Goal: Information Seeking & Learning: Learn about a topic

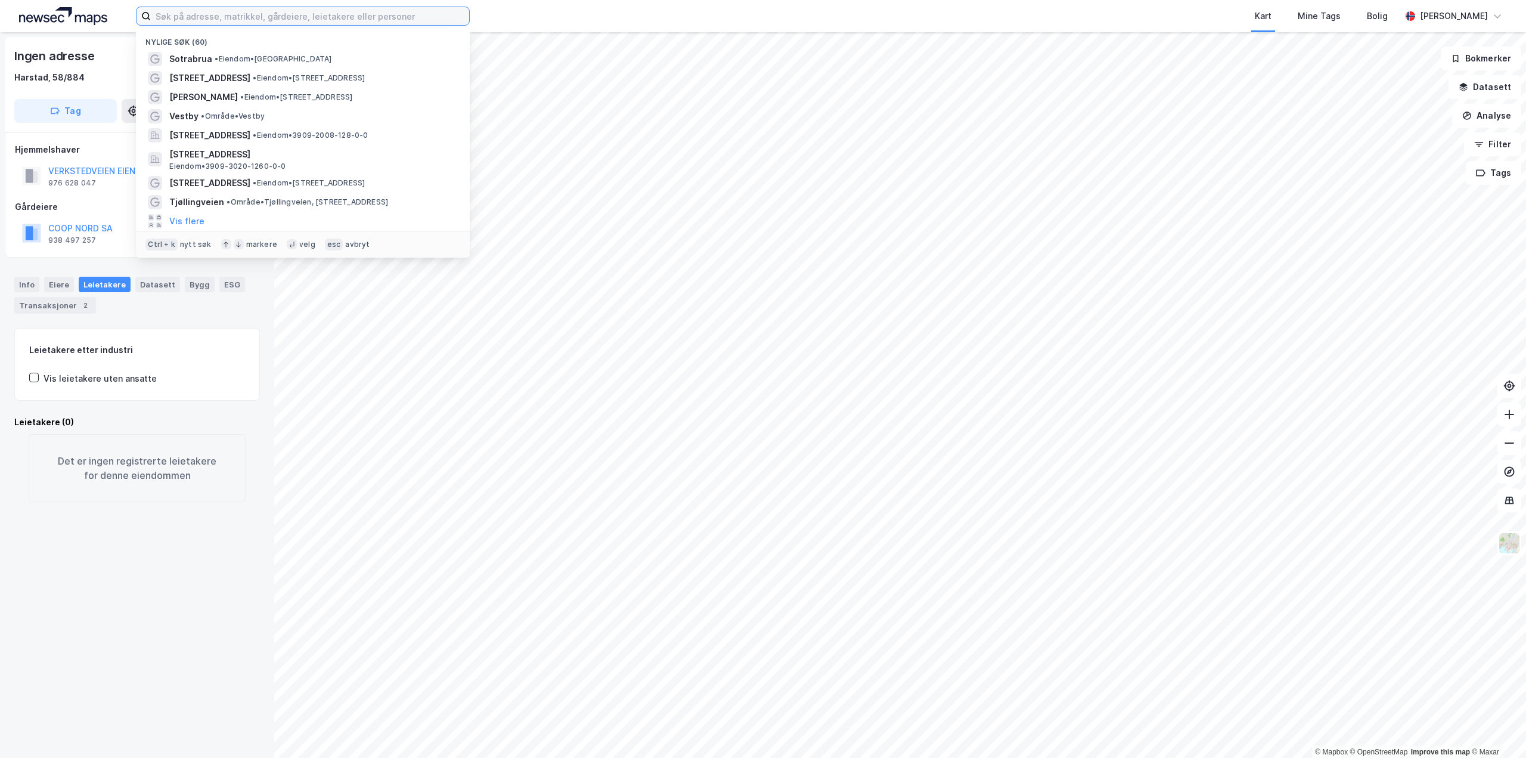
click at [193, 15] on input at bounding box center [310, 16] width 318 height 18
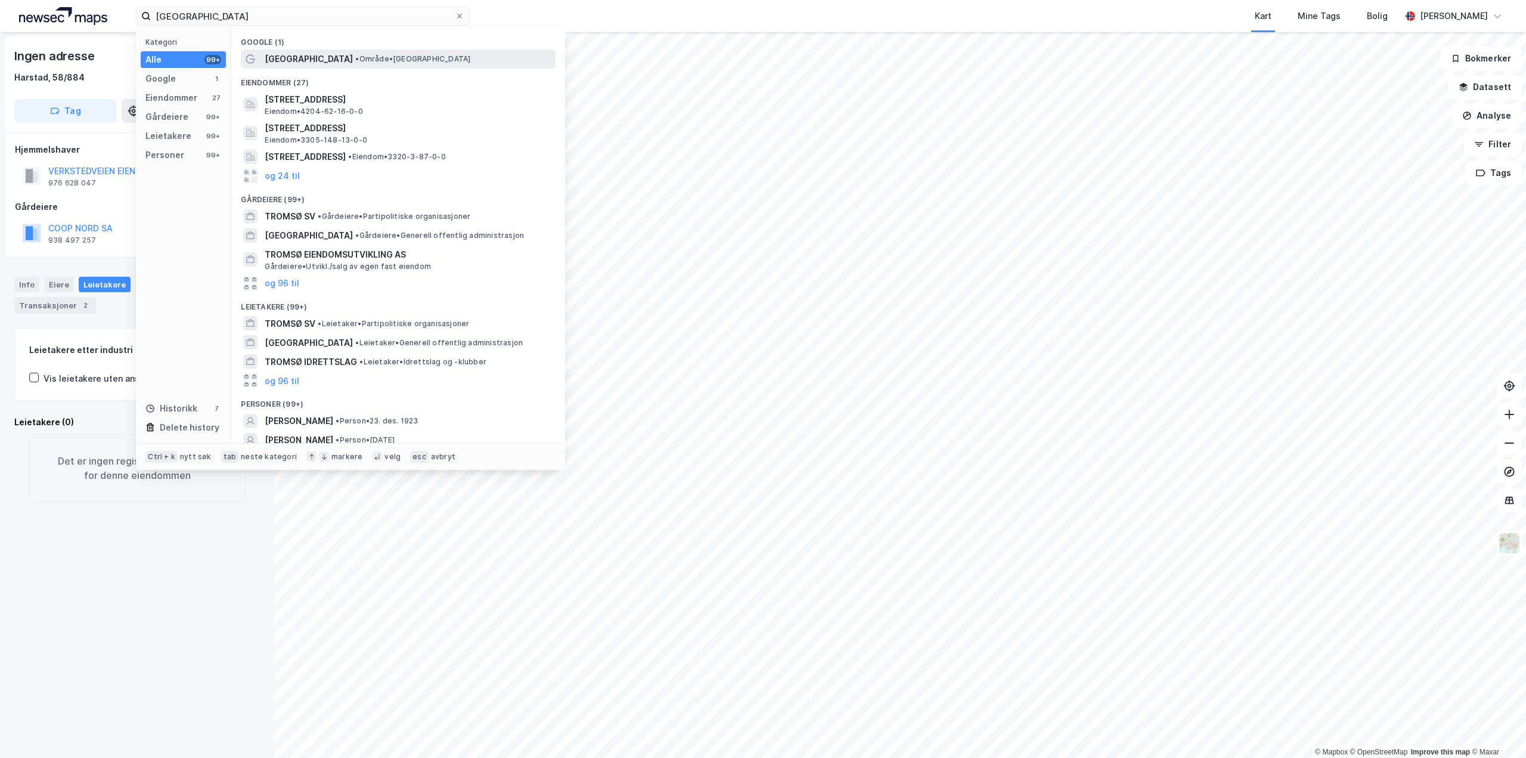
click at [355, 60] on span "• Område • [GEOGRAPHIC_DATA]" at bounding box center [412, 59] width 115 height 10
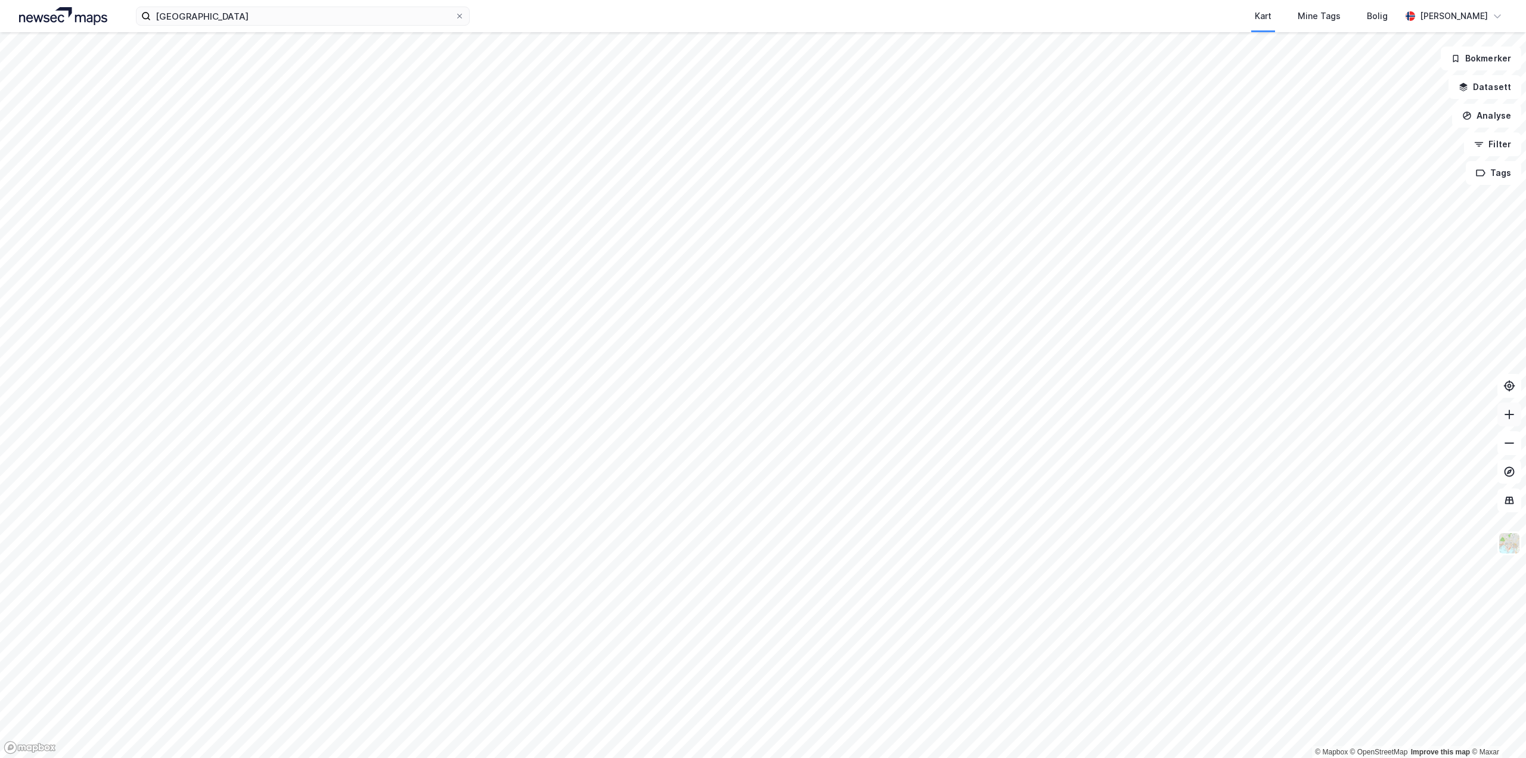
click at [1505, 414] on icon at bounding box center [1510, 414] width 12 height 12
click at [1508, 419] on icon at bounding box center [1510, 414] width 12 height 12
click at [1019, 757] on html "tromsø Kart Mine Tags Bolig [PERSON_NAME] © Mapbox © OpenStreetMap Improve this…" at bounding box center [763, 379] width 1526 height 758
click at [1012, 757] on html "tromsø Kart Mine Tags Bolig [PERSON_NAME] © Mapbox © OpenStreetMap Improve this…" at bounding box center [763, 379] width 1526 height 758
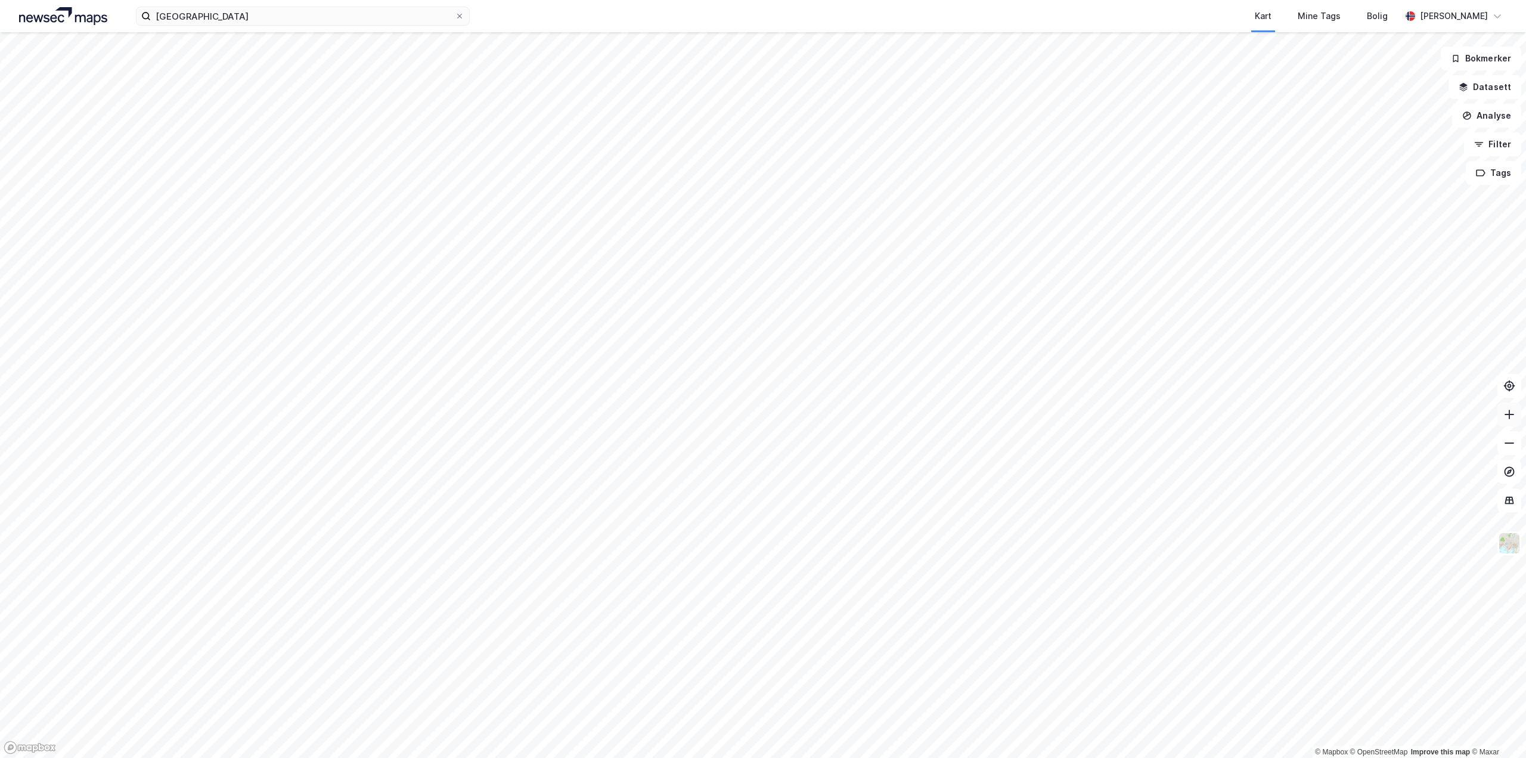
click at [1516, 425] on button at bounding box center [1510, 414] width 24 height 24
click at [1193, 757] on html "tromsø Kart Mine Tags Bolig [PERSON_NAME] © Mapbox © OpenStreetMap Improve this…" at bounding box center [763, 379] width 1526 height 758
click at [1191, 757] on html "tromsø Kart Mine Tags Bolig [PERSON_NAME] © Mapbox © OpenStreetMap Improve this…" at bounding box center [763, 379] width 1526 height 758
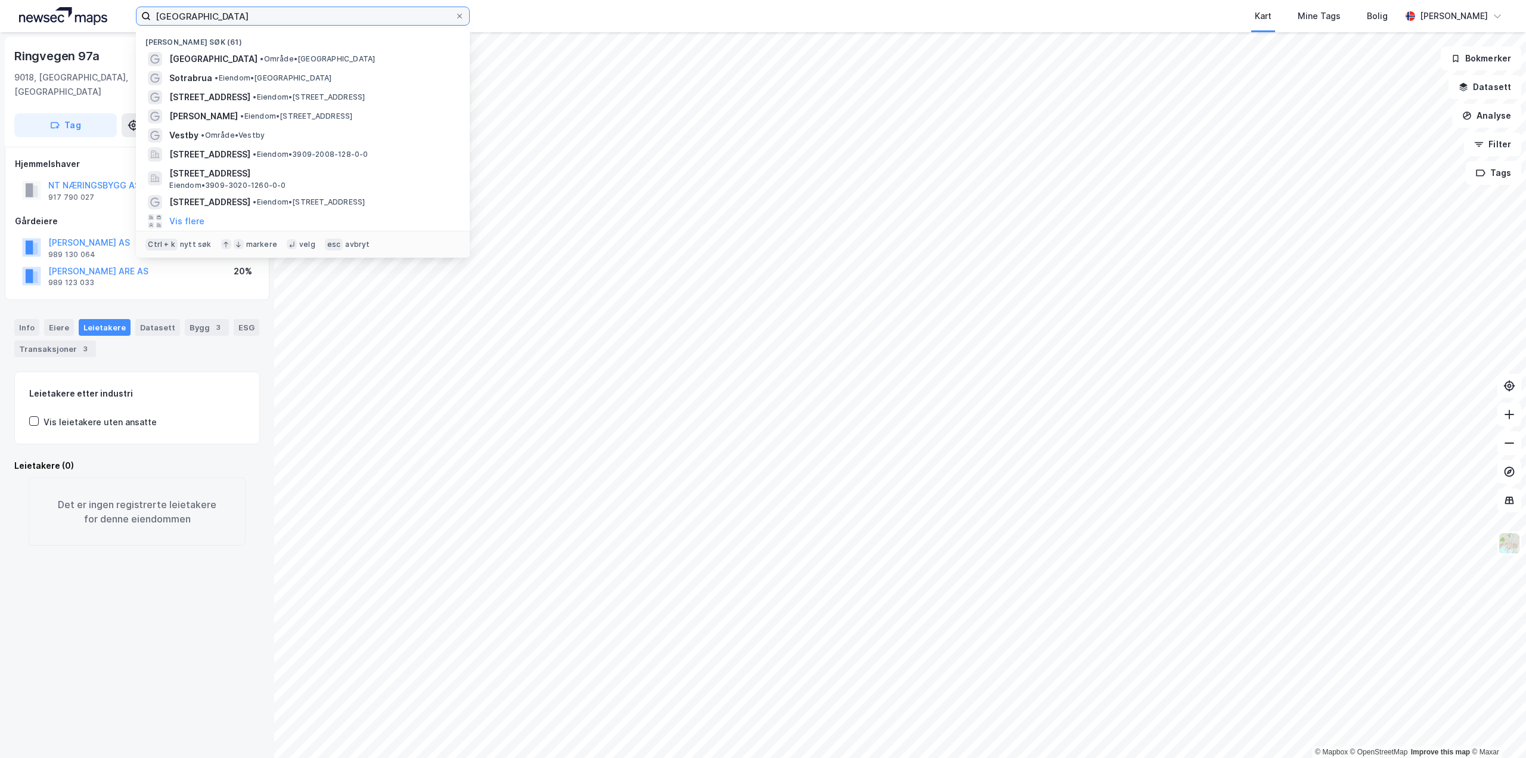
click at [151, 17] on input "[GEOGRAPHIC_DATA]" at bounding box center [303, 16] width 304 height 18
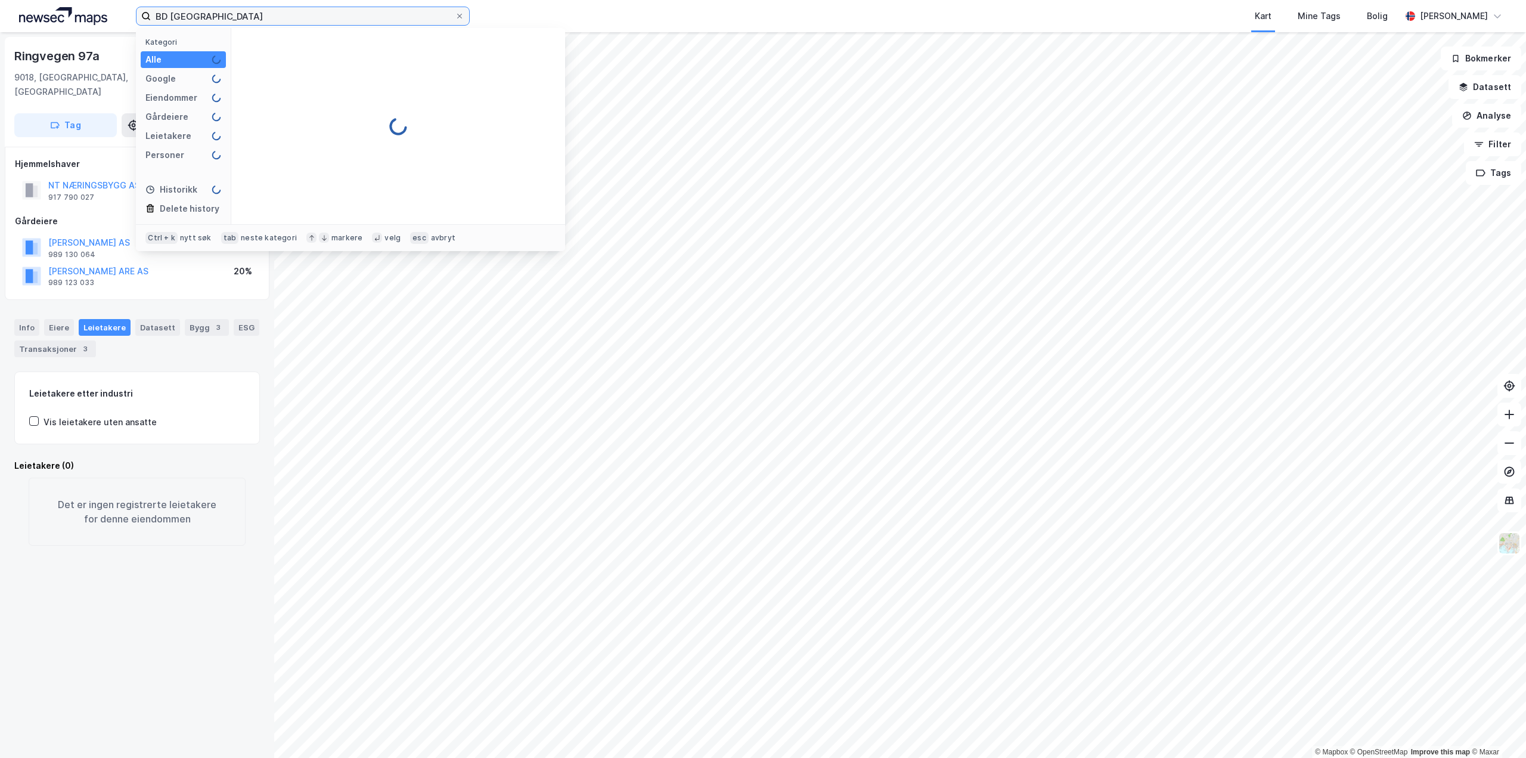
type input "BD [GEOGRAPHIC_DATA]"
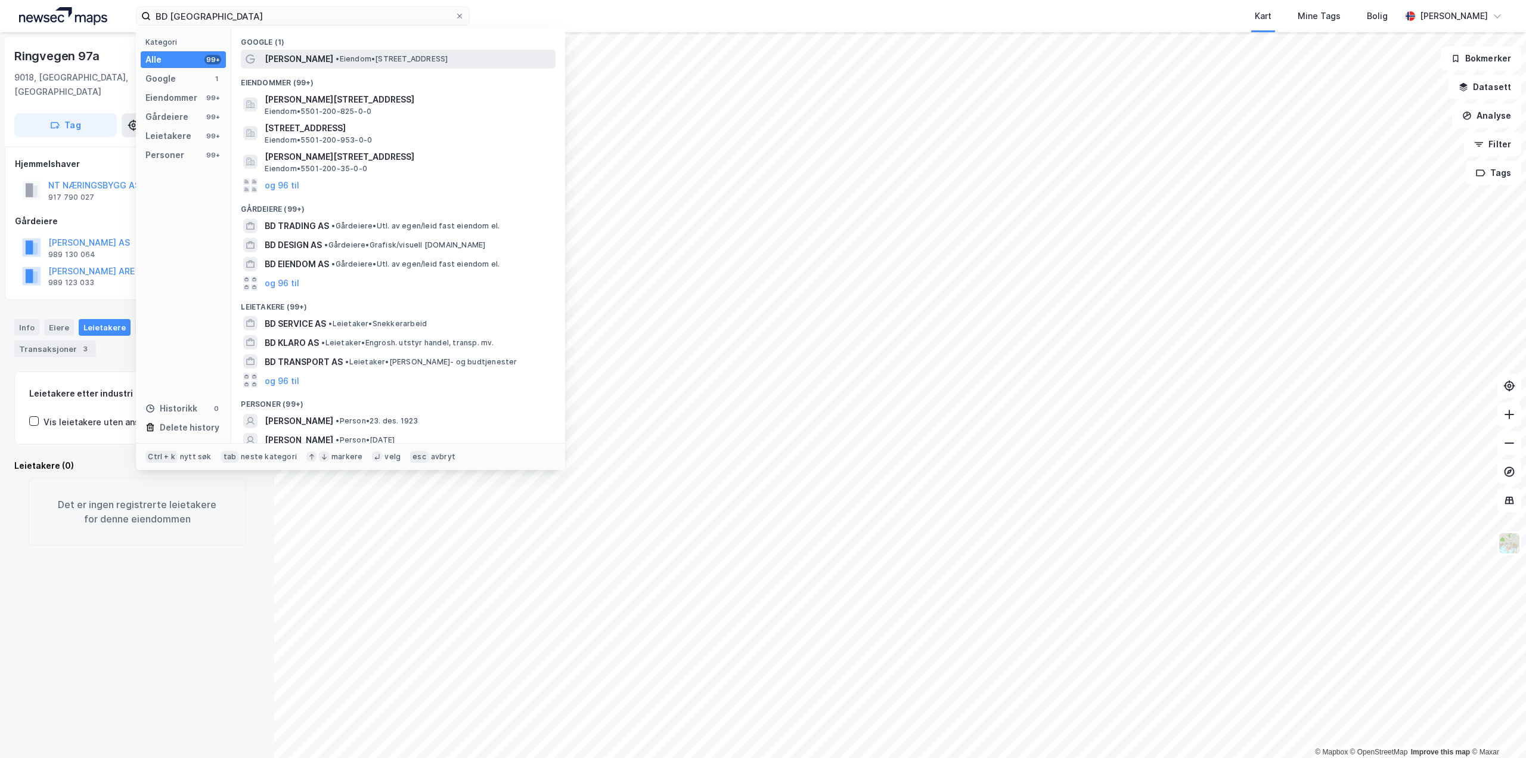
click at [310, 59] on span "[PERSON_NAME]" at bounding box center [299, 59] width 69 height 14
